Goal: Task Accomplishment & Management: Use online tool/utility

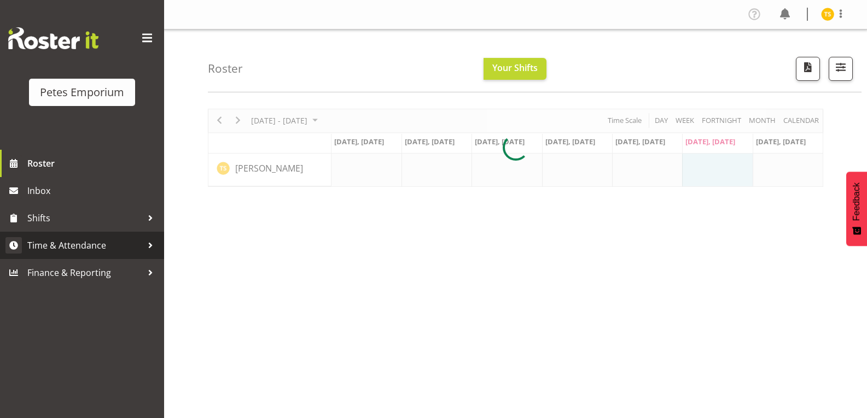
click at [55, 252] on span "Time & Attendance" at bounding box center [84, 245] width 115 height 16
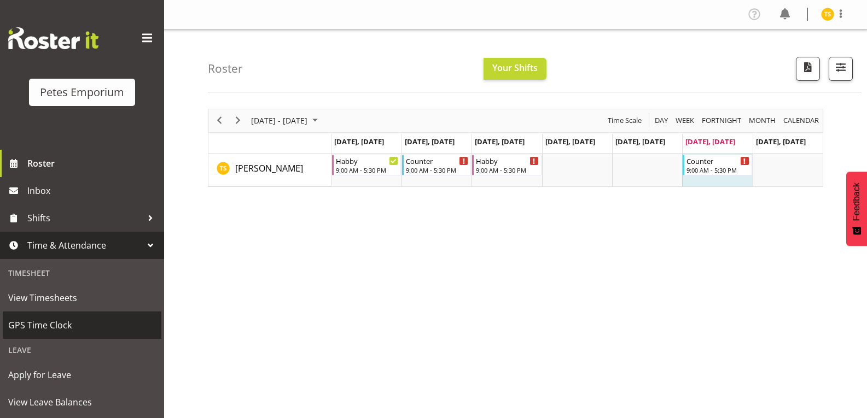
click at [63, 329] on span "GPS Time Clock" at bounding box center [82, 325] width 148 height 16
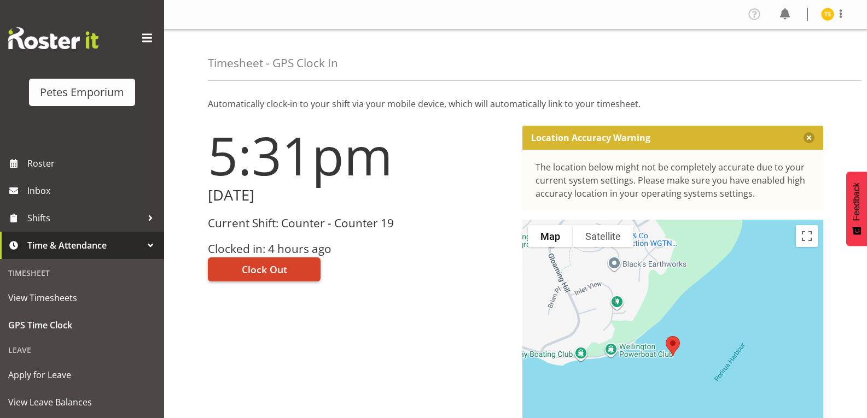
click at [271, 271] on span "Clock Out" at bounding box center [264, 270] width 45 height 14
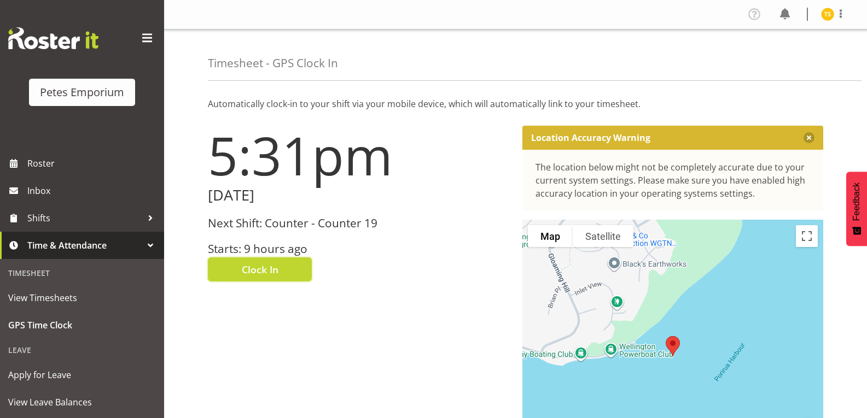
click at [825, 14] on img at bounding box center [827, 14] width 13 height 13
click at [766, 64] on link "Log Out" at bounding box center [794, 58] width 105 height 20
